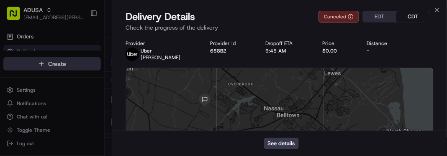
scroll to position [474, 0]
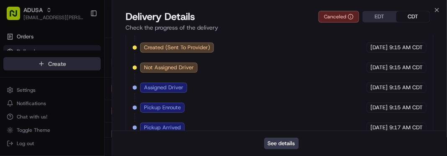
drag, startPoint x: 436, startPoint y: 10, endPoint x: 441, endPoint y: 8, distance: 5.5
click at [441, 8] on div "Close Delivery Details Canceled EDT CDT Check the progress of the delivery Prov…" at bounding box center [279, 78] width 335 height 156
click at [437, 8] on icon "button" at bounding box center [436, 10] width 7 height 7
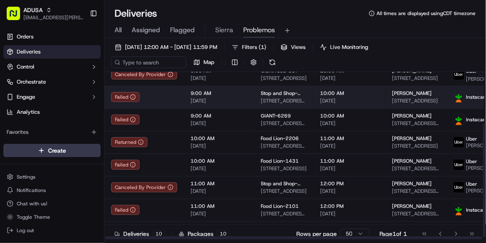
scroll to position [79, 0]
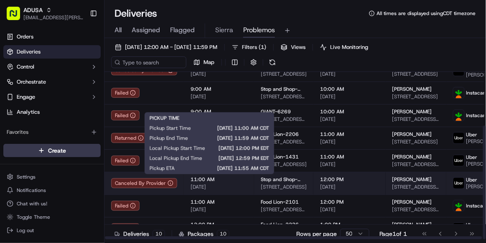
click at [243, 156] on span "[DATE]" at bounding box center [219, 187] width 57 height 7
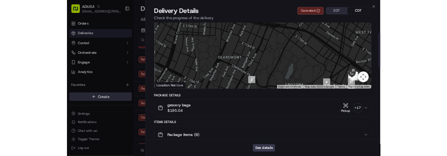
scroll to position [54, 0]
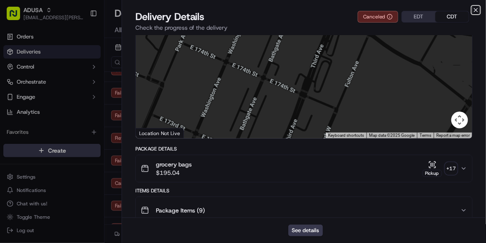
click at [446, 10] on icon "button" at bounding box center [476, 10] width 7 height 7
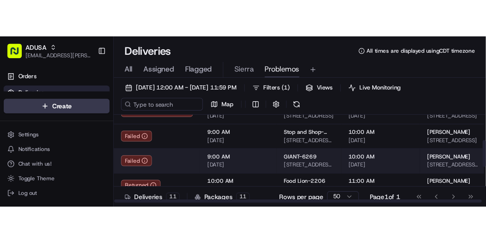
scroll to position [76, 0]
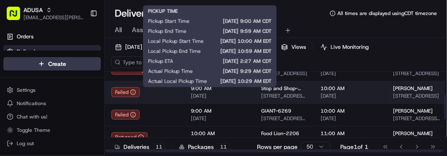
click at [235, 96] on span "[DATE]" at bounding box center [219, 96] width 57 height 7
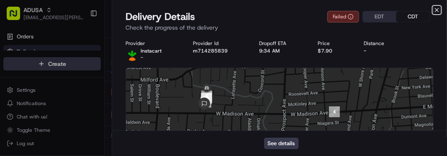
click at [439, 10] on icon "button" at bounding box center [436, 10] width 7 height 7
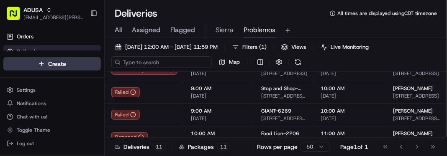
click at [161, 64] on input at bounding box center [161, 62] width 100 height 12
paste input "m710468697"
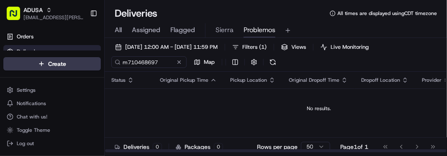
click at [439, 114] on td "No results." at bounding box center [319, 109] width 428 height 40
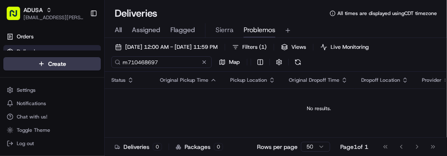
drag, startPoint x: 160, startPoint y: 61, endPoint x: 3, endPoint y: 81, distance: 158.8
click at [3, 81] on div "ADUSA sierra.centeno@adusa.com Toggle Sidebar Orders Deliveries Control Orchest…" at bounding box center [223, 78] width 447 height 156
paste input
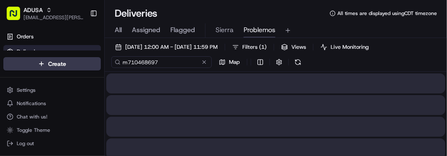
type input "m710468697"
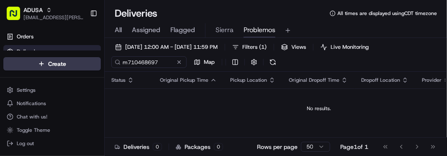
click at [114, 35] on div "All Assigned Flagged Sierra Problemos" at bounding box center [276, 30] width 342 height 15
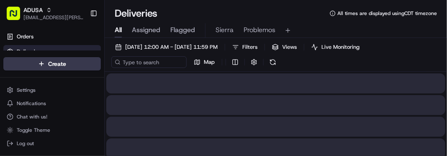
click at [117, 31] on span "All" at bounding box center [118, 30] width 7 height 10
click at [137, 63] on input at bounding box center [161, 62] width 100 height 12
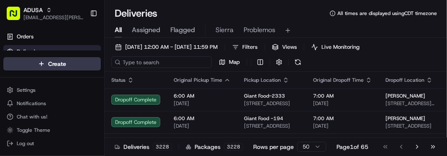
paste input "m710468697"
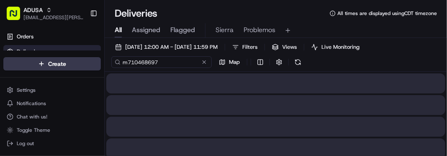
type input "m710468697"
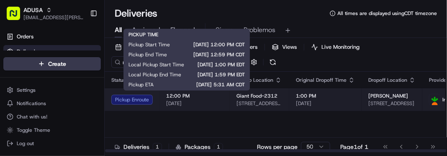
click at [213, 101] on span "[DATE]" at bounding box center [194, 103] width 57 height 7
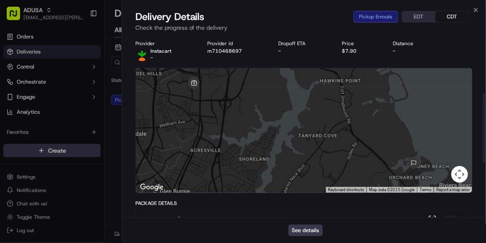
scroll to position [296, 0]
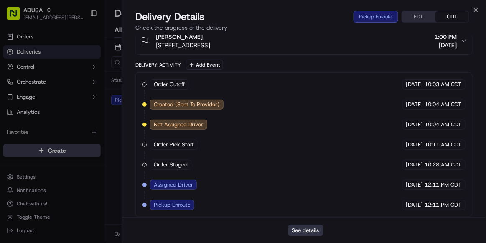
click at [312, 156] on button "See details" at bounding box center [305, 231] width 35 height 12
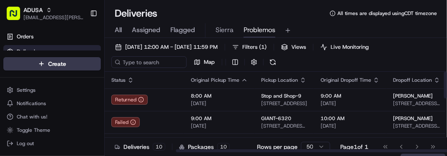
scroll to position [0, 101]
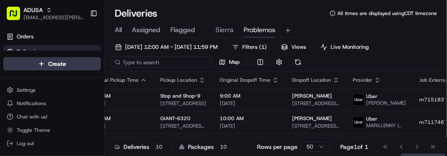
click at [150, 61] on input at bounding box center [161, 62] width 100 height 12
paste input "m714517932"
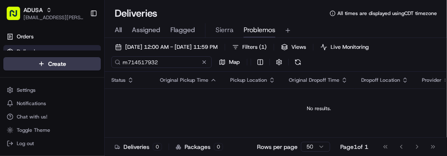
type input "m714517932"
click at [125, 28] on div "All Assigned Flagged Sierra Problemos" at bounding box center [276, 30] width 342 height 15
click at [120, 27] on span "All" at bounding box center [118, 30] width 7 height 10
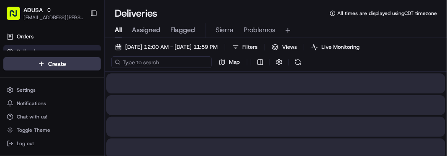
click at [162, 61] on input at bounding box center [161, 62] width 100 height 12
paste input "m714517932"
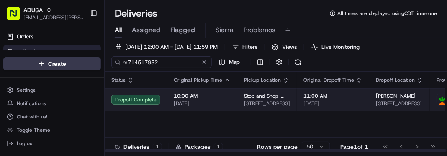
type input "m714517932"
click at [212, 106] on span "[DATE]" at bounding box center [202, 103] width 57 height 7
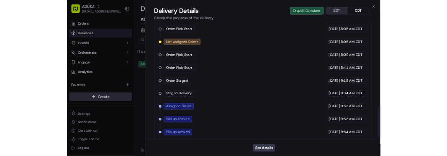
scroll to position [454, 0]
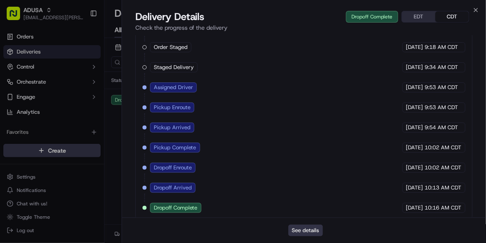
click at [316, 156] on button "See details" at bounding box center [305, 231] width 35 height 12
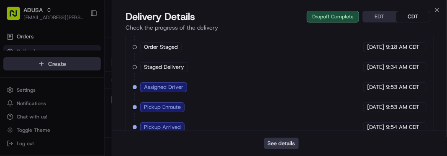
scroll to position [0, 0]
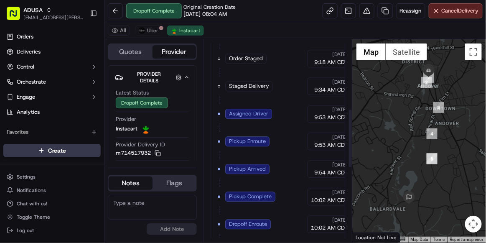
scroll to position [489, 0]
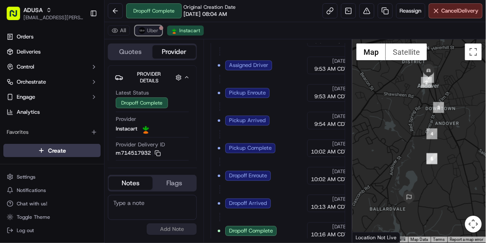
click at [154, 33] on span "Uber" at bounding box center [152, 30] width 11 height 7
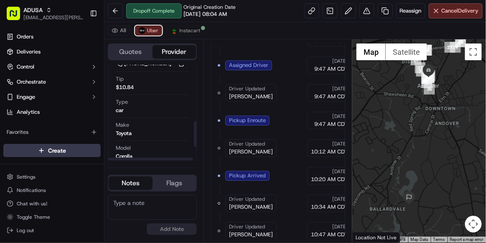
scroll to position [260, 0]
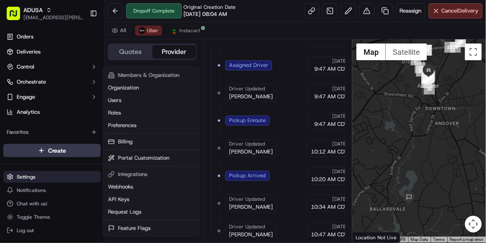
click at [33, 174] on html "ADUSA sierra.centeno@adusa.com Toggle Sidebar Orders Deliveries Control Orchest…" at bounding box center [243, 121] width 486 height 243
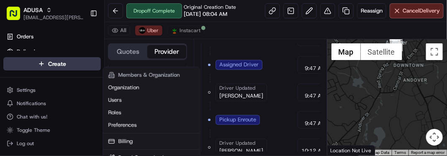
scroll to position [263, 0]
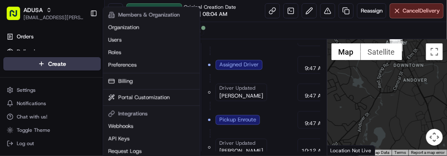
click at [286, 99] on html "ADUSA sierra.centeno@adusa.com Toggle Sidebar Orders Deliveries Control Orchest…" at bounding box center [223, 78] width 447 height 156
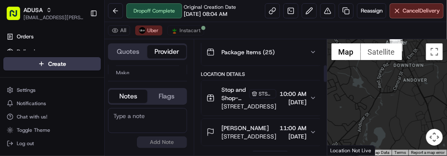
scroll to position [168, 0]
click at [183, 29] on span "Instacart" at bounding box center [189, 30] width 21 height 7
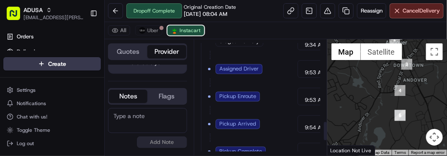
scroll to position [483, 0]
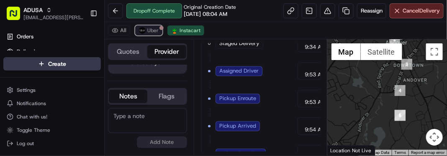
click at [149, 33] on span "Uber" at bounding box center [152, 30] width 11 height 7
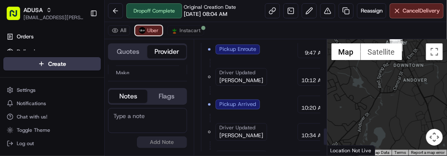
scroll to position [643, 0]
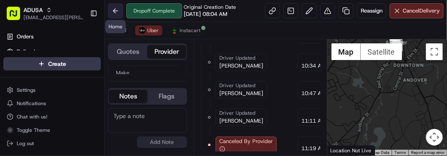
click at [119, 11] on button at bounding box center [115, 10] width 15 height 15
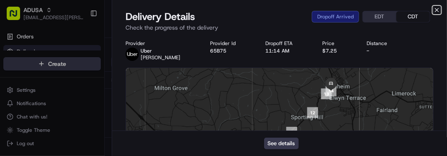
click at [435, 11] on icon "button" at bounding box center [436, 9] width 3 height 3
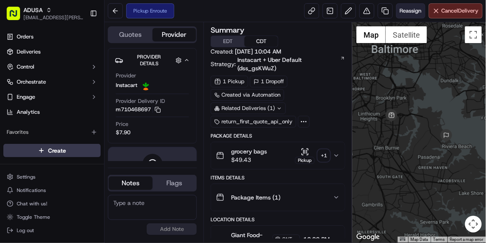
click at [405, 9] on span "Reassign" at bounding box center [411, 11] width 22 height 8
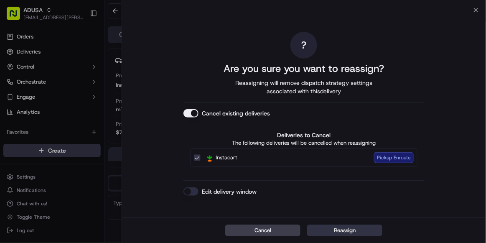
click at [327, 231] on button "Reassign" at bounding box center [344, 231] width 75 height 12
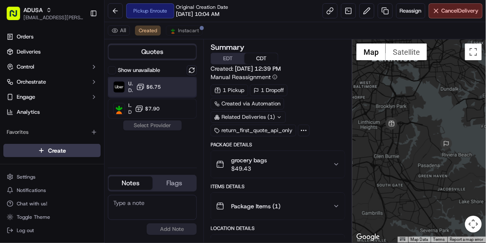
click at [166, 85] on div "Uber Dropoff ETA 45 minutes $6.75" at bounding box center [152, 87] width 89 height 20
click at [166, 126] on button "Assign Provider" at bounding box center [152, 125] width 59 height 10
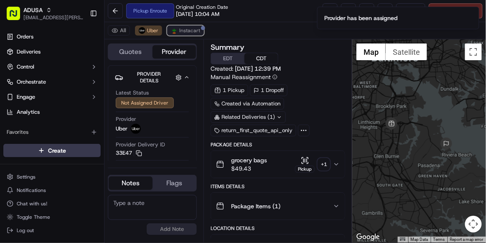
click at [186, 31] on span "Instacart" at bounding box center [189, 30] width 21 height 7
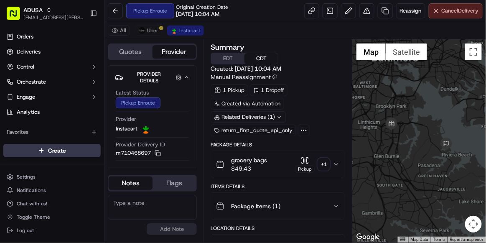
click at [450, 15] on button "Cancel Delivery" at bounding box center [456, 10] width 54 height 15
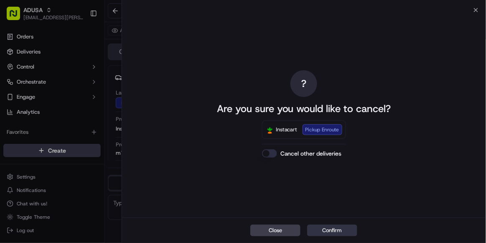
click at [344, 229] on button "Confirm" at bounding box center [332, 231] width 50 height 12
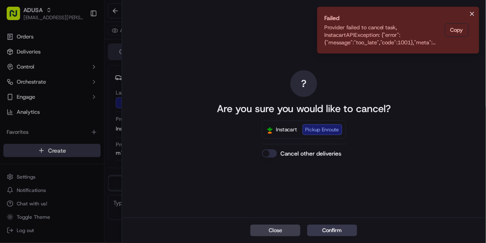
click at [474, 15] on icon "Notifications (F8)" at bounding box center [472, 13] width 3 height 3
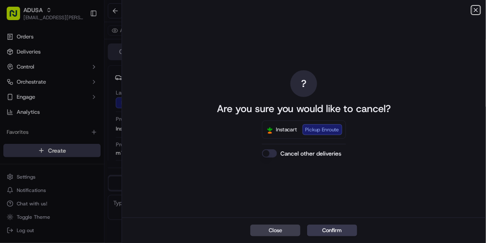
click at [476, 9] on icon "button" at bounding box center [476, 10] width 7 height 7
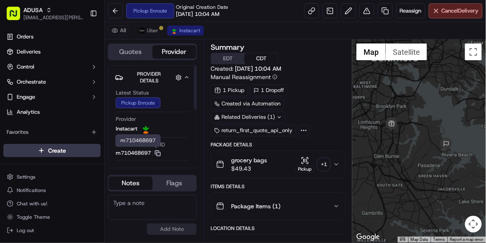
click at [158, 152] on rect "button" at bounding box center [159, 154] width 4 height 4
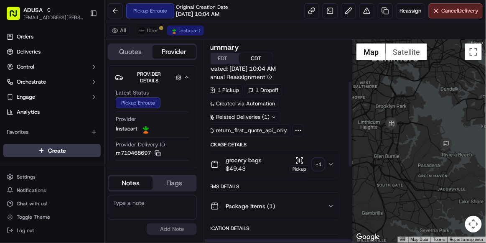
scroll to position [271, 0]
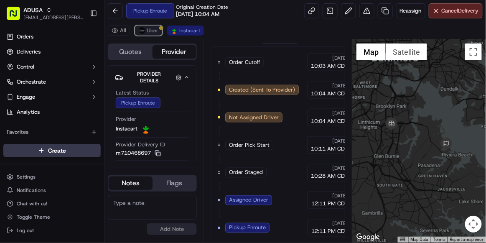
click at [155, 26] on button "Uber" at bounding box center [148, 31] width 27 height 10
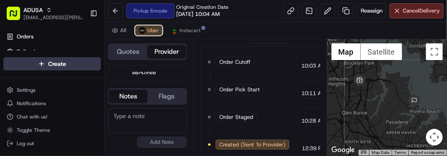
scroll to position [0, 0]
click at [122, 122] on textarea at bounding box center [147, 120] width 79 height 25
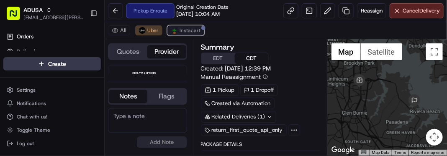
click at [186, 32] on span "Instacart" at bounding box center [189, 30] width 21 height 7
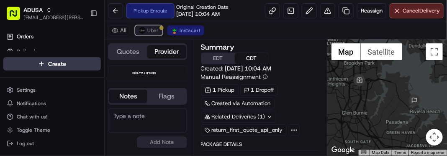
click at [157, 32] on span "Uber" at bounding box center [152, 30] width 11 height 7
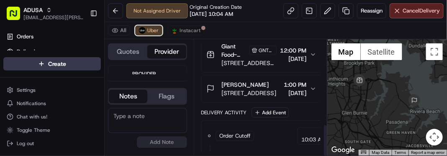
scroll to position [303, 0]
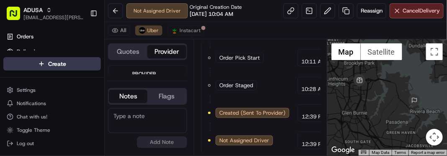
click at [163, 117] on textarea at bounding box center [147, 120] width 79 height 25
click at [157, 117] on textarea at bounding box center [147, 120] width 79 height 25
type textarea "r"
click at [429, 92] on div at bounding box center [387, 97] width 120 height 117
click at [182, 119] on textarea "per store driver arrived" at bounding box center [147, 120] width 79 height 25
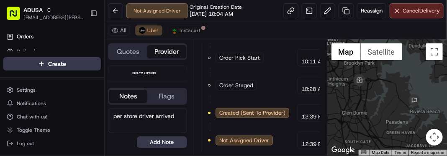
click at [421, 93] on div at bounding box center [387, 97] width 120 height 117
click at [184, 119] on textarea "per store driver arrived" at bounding box center [147, 120] width 79 height 25
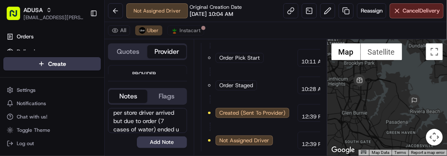
scroll to position [12, 0]
type textarea "per store driver arrived but due to order (7 cases of water) ended up leaving, …"
click at [159, 143] on button "Add Note" at bounding box center [162, 143] width 50 height 12
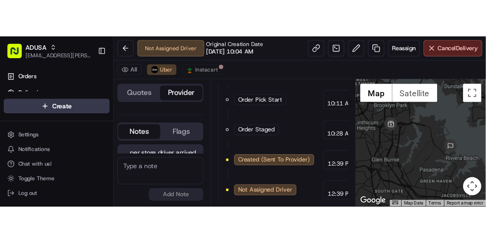
scroll to position [38, 0]
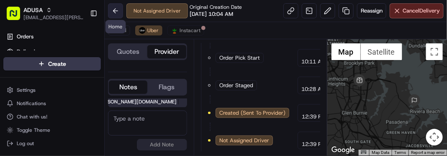
click at [112, 8] on button at bounding box center [115, 10] width 15 height 15
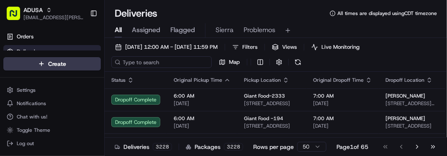
click at [142, 60] on input at bounding box center [161, 62] width 100 height 12
paste input "m708038079"
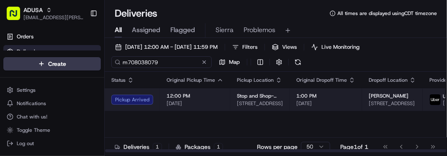
type input "m708038079"
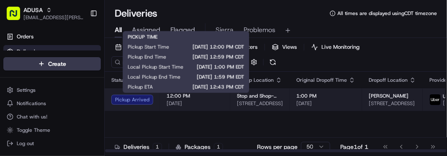
click at [209, 98] on span "12:00 PM" at bounding box center [194, 96] width 57 height 7
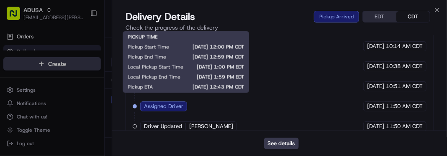
click at [253, 111] on div "Order Cutoff Stop and Shop 09/17/2025 10:03 AM CDT Created (Sent To Provider) U…" at bounding box center [279, 86] width 293 height 251
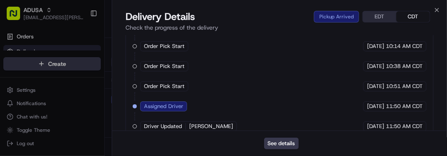
scroll to position [501, 0]
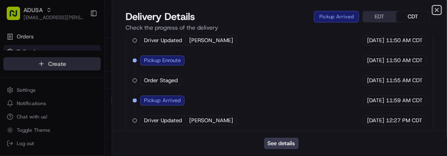
click at [439, 12] on icon "button" at bounding box center [436, 10] width 7 height 7
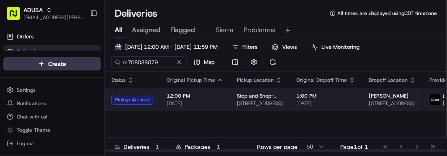
click at [206, 102] on span "[DATE]" at bounding box center [194, 103] width 57 height 7
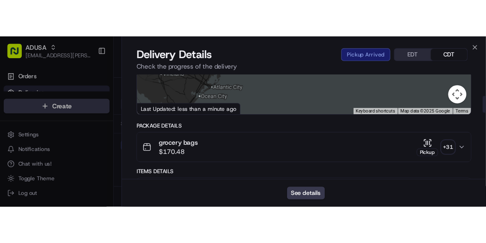
scroll to position [121, 0]
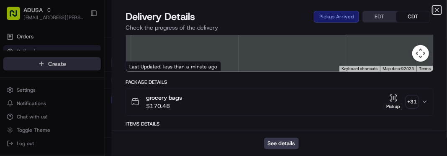
click at [439, 10] on icon "button" at bounding box center [436, 10] width 7 height 7
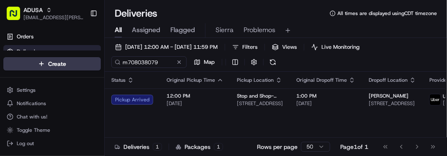
click at [197, 13] on div "Deliveries All times are displayed using CDT timezone" at bounding box center [276, 13] width 342 height 13
click at [351, 61] on div "09/17/2025 12:00 AM - 09/17/2025 11:59 PM Filters Views Live Monitoring m708038…" at bounding box center [276, 56] width 342 height 31
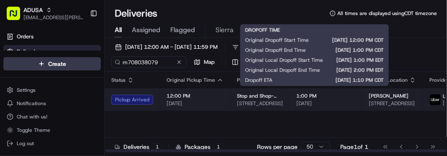
click at [325, 104] on span "[DATE]" at bounding box center [325, 103] width 59 height 7
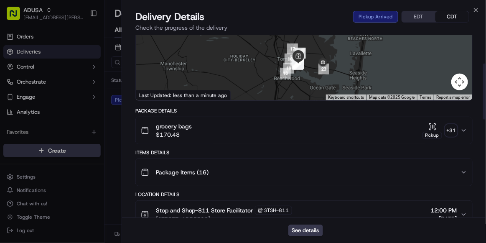
scroll to position [93, 0]
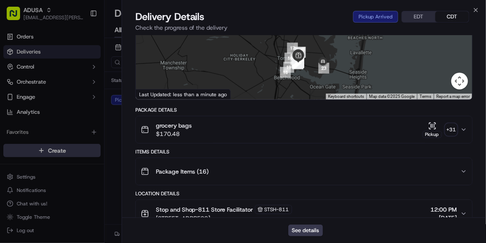
click at [464, 82] on button "Map camera controls" at bounding box center [460, 81] width 17 height 17
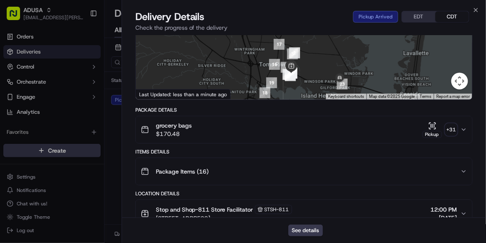
drag, startPoint x: 293, startPoint y: 57, endPoint x: 318, endPoint y: 83, distance: 35.8
click at [318, 83] on div at bounding box center [304, 37] width 337 height 125
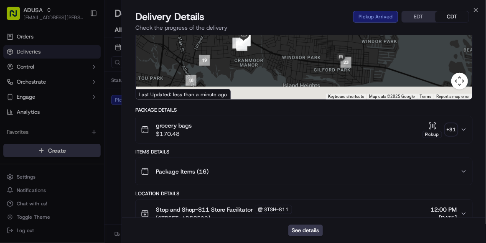
drag, startPoint x: 340, startPoint y: 80, endPoint x: 340, endPoint y: 48, distance: 32.2
click at [340, 51] on img at bounding box center [340, 57] width 13 height 13
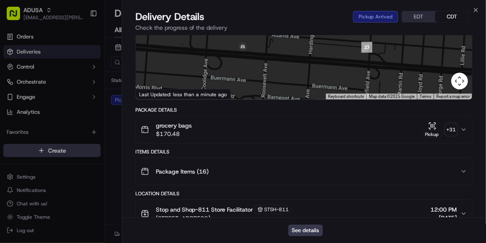
click at [339, 65] on div at bounding box center [304, 37] width 337 height 125
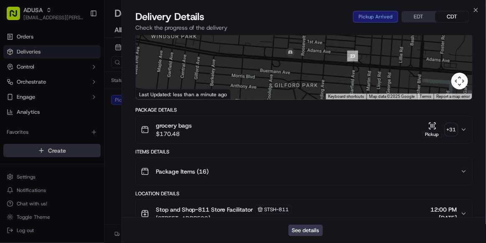
click at [439, 37] on div at bounding box center [304, 37] width 337 height 125
click at [334, 15] on div "Delivery Details Pickup Arrived EDT CDT" at bounding box center [303, 16] width 337 height 13
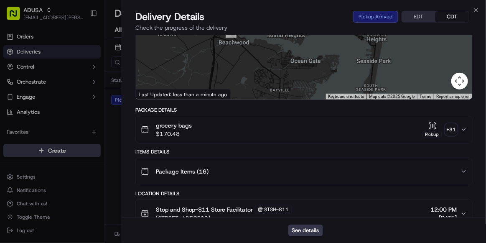
drag, startPoint x: 267, startPoint y: 79, endPoint x: 287, endPoint y: 9, distance: 73.0
drag, startPoint x: 287, startPoint y: 9, endPoint x: 225, endPoint y: 61, distance: 80.4
click at [225, 61] on div at bounding box center [304, 37] width 337 height 125
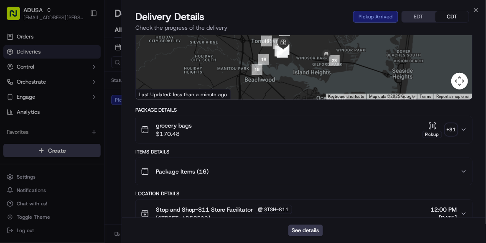
drag, startPoint x: 225, startPoint y: 61, endPoint x: 251, endPoint y: 99, distance: 46.0
click at [251, 99] on div at bounding box center [304, 37] width 337 height 125
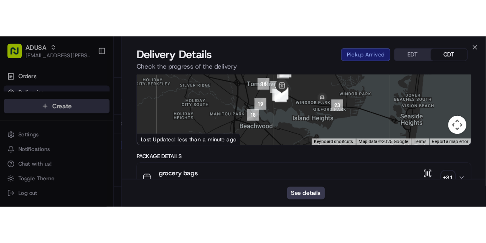
scroll to position [0, 0]
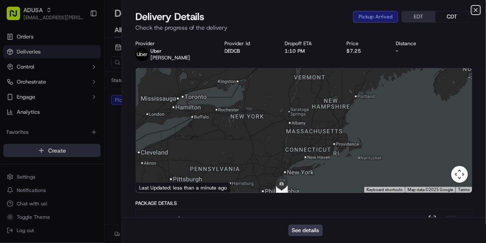
click at [476, 10] on icon "button" at bounding box center [476, 9] width 3 height 3
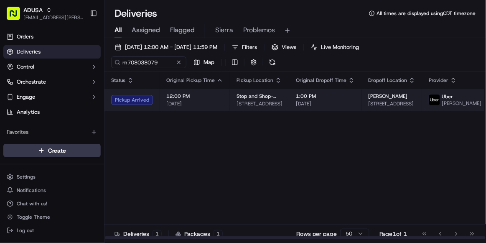
click at [218, 100] on span "12:00 PM" at bounding box center [194, 96] width 57 height 7
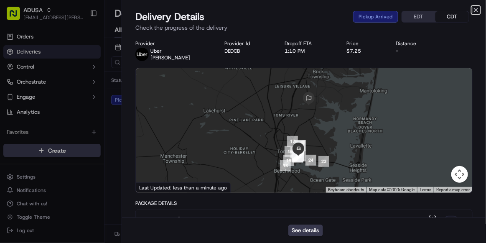
click at [474, 8] on icon "button" at bounding box center [476, 10] width 7 height 7
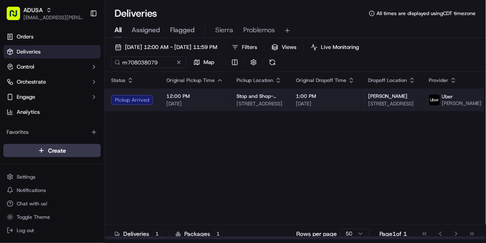
click at [347, 109] on td "1:00 PM 09/17/2025" at bounding box center [325, 100] width 72 height 23
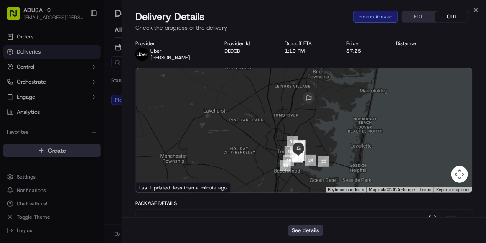
click at [304, 228] on button "See details" at bounding box center [305, 231] width 35 height 12
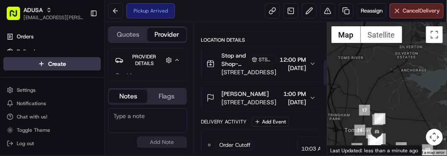
scroll to position [194, 0]
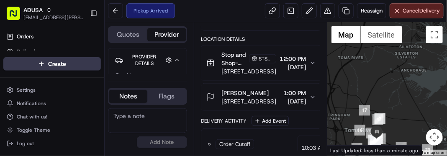
click at [143, 118] on textarea at bounding box center [147, 120] width 79 height 25
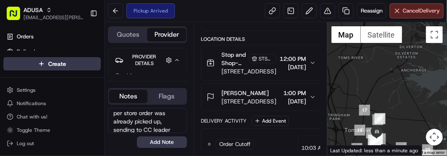
scroll to position [11, 0]
type textarea "per store order was already picked up, sending to CC leader for follow up"
click at [162, 145] on button "Add Note" at bounding box center [162, 143] width 50 height 12
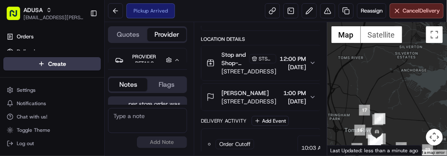
scroll to position [38, 0]
click at [438, 76] on div at bounding box center [387, 89] width 120 height 134
